Goal: Check status: Check status

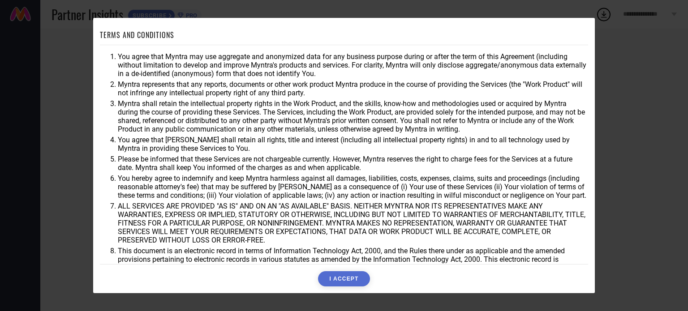
click at [342, 280] on button "I ACCEPT" at bounding box center [343, 278] width 51 height 15
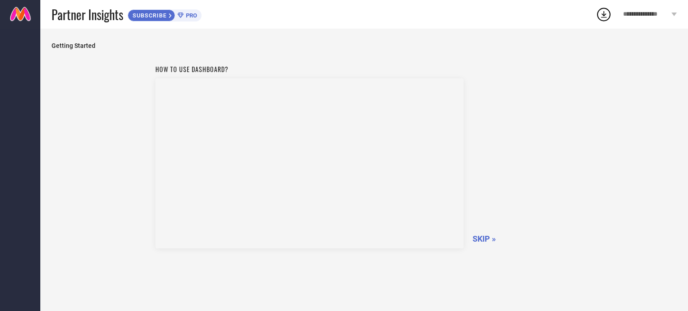
drag, startPoint x: 482, startPoint y: 232, endPoint x: 481, endPoint y: 242, distance: 9.9
click at [481, 242] on div "How to use dashboard? SKIP »" at bounding box center [364, 155] width 418 height 190
click at [481, 242] on span "SKIP »" at bounding box center [483, 238] width 23 height 9
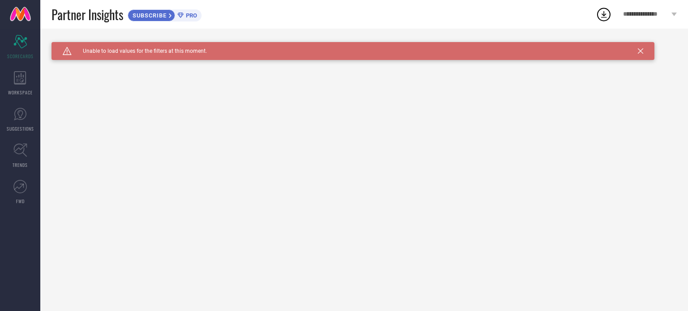
click at [641, 52] on icon at bounding box center [640, 50] width 5 height 5
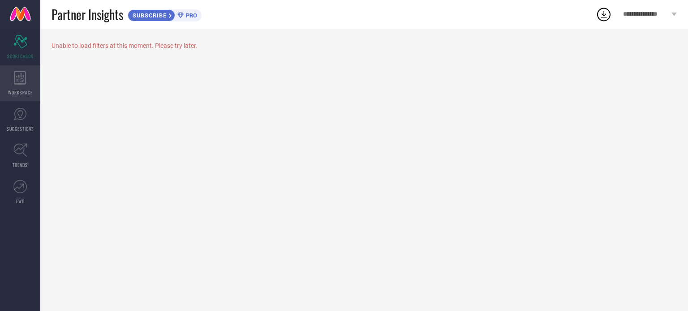
click at [26, 82] on icon at bounding box center [20, 77] width 13 height 13
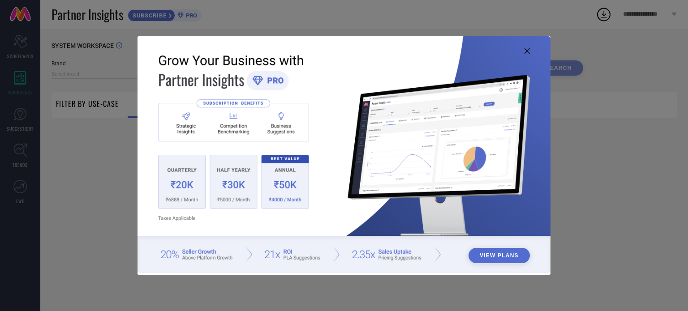
type input "1 STOP FASHION"
type input "All"
click at [591, 49] on div "View Plans" at bounding box center [344, 155] width 688 height 311
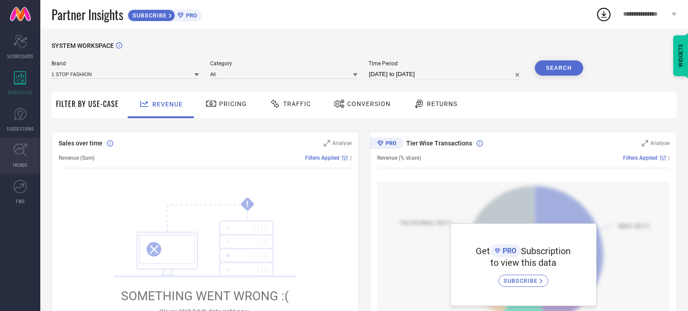
click at [20, 156] on icon at bounding box center [20, 150] width 14 height 14
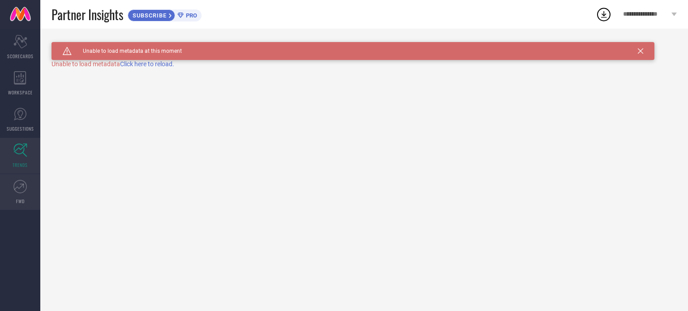
click at [20, 188] on icon at bounding box center [19, 186] width 13 height 13
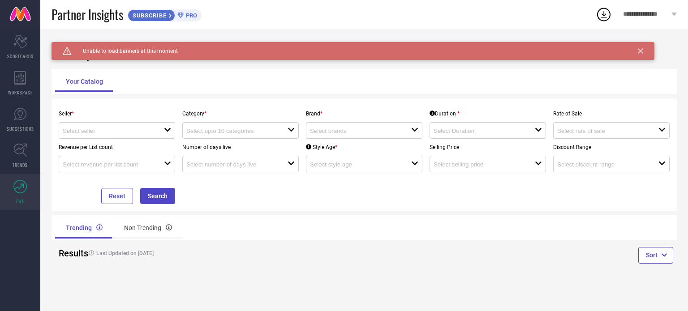
click at [20, 12] on link at bounding box center [20, 14] width 40 height 29
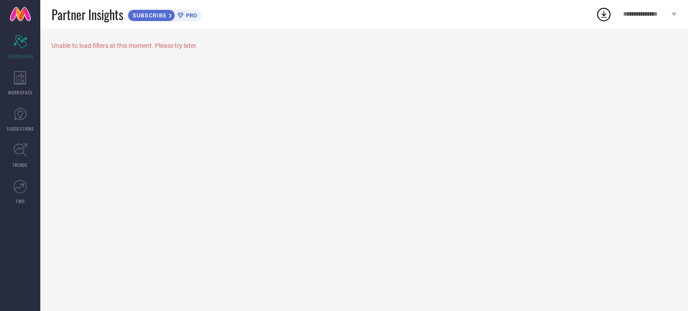
click at [18, 12] on link at bounding box center [20, 14] width 40 height 29
